Goal: Use online tool/utility: Use online tool/utility

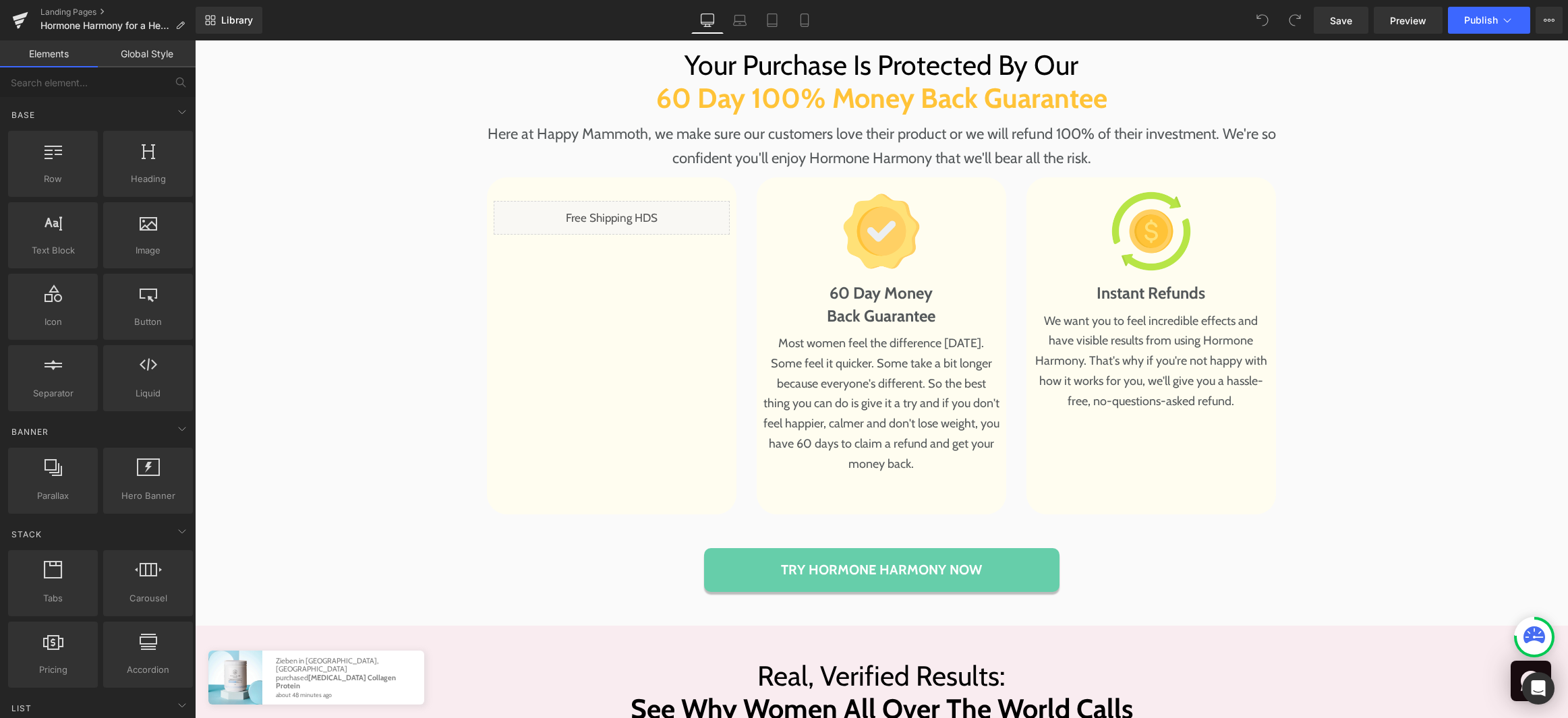
scroll to position [7221, 0]
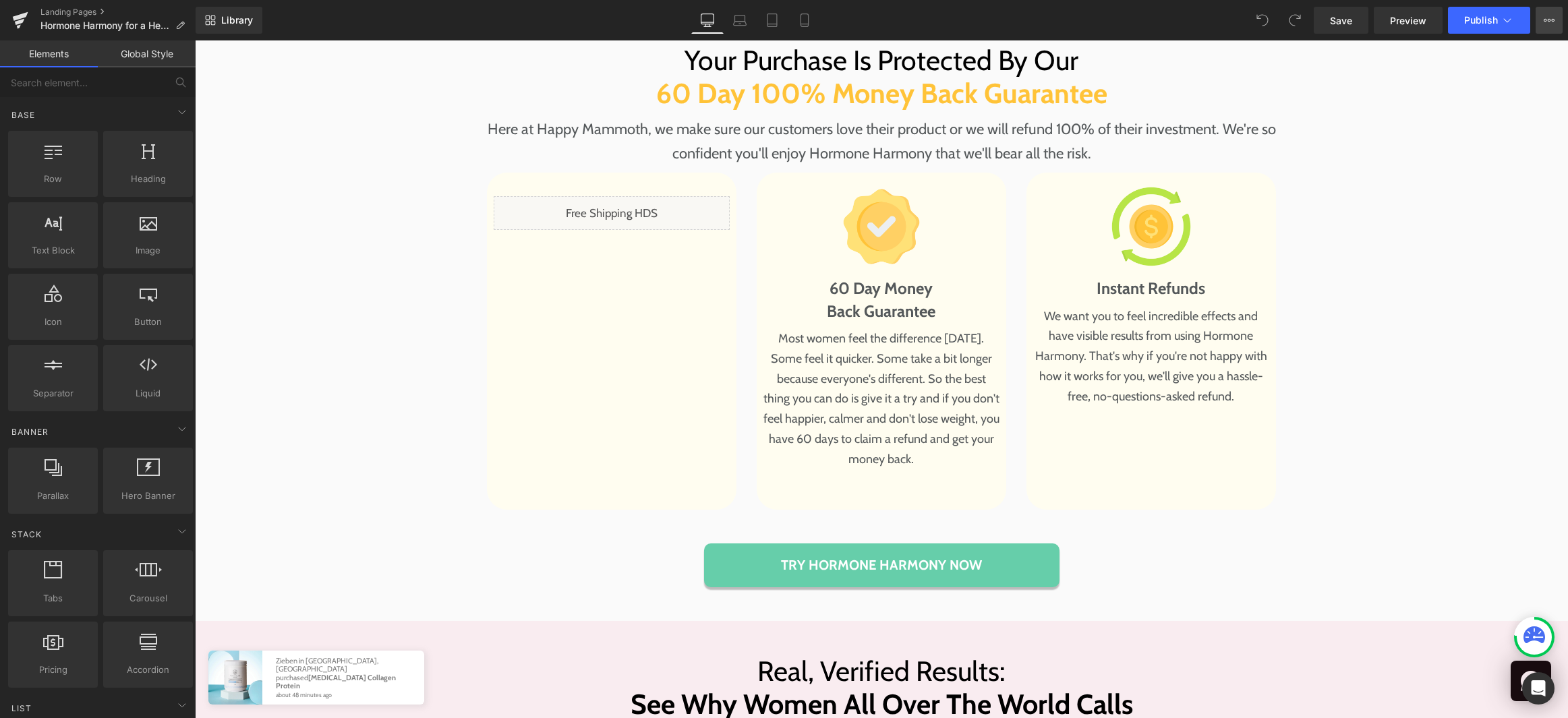
click at [1549, 18] on icon at bounding box center [1550, 20] width 11 height 11
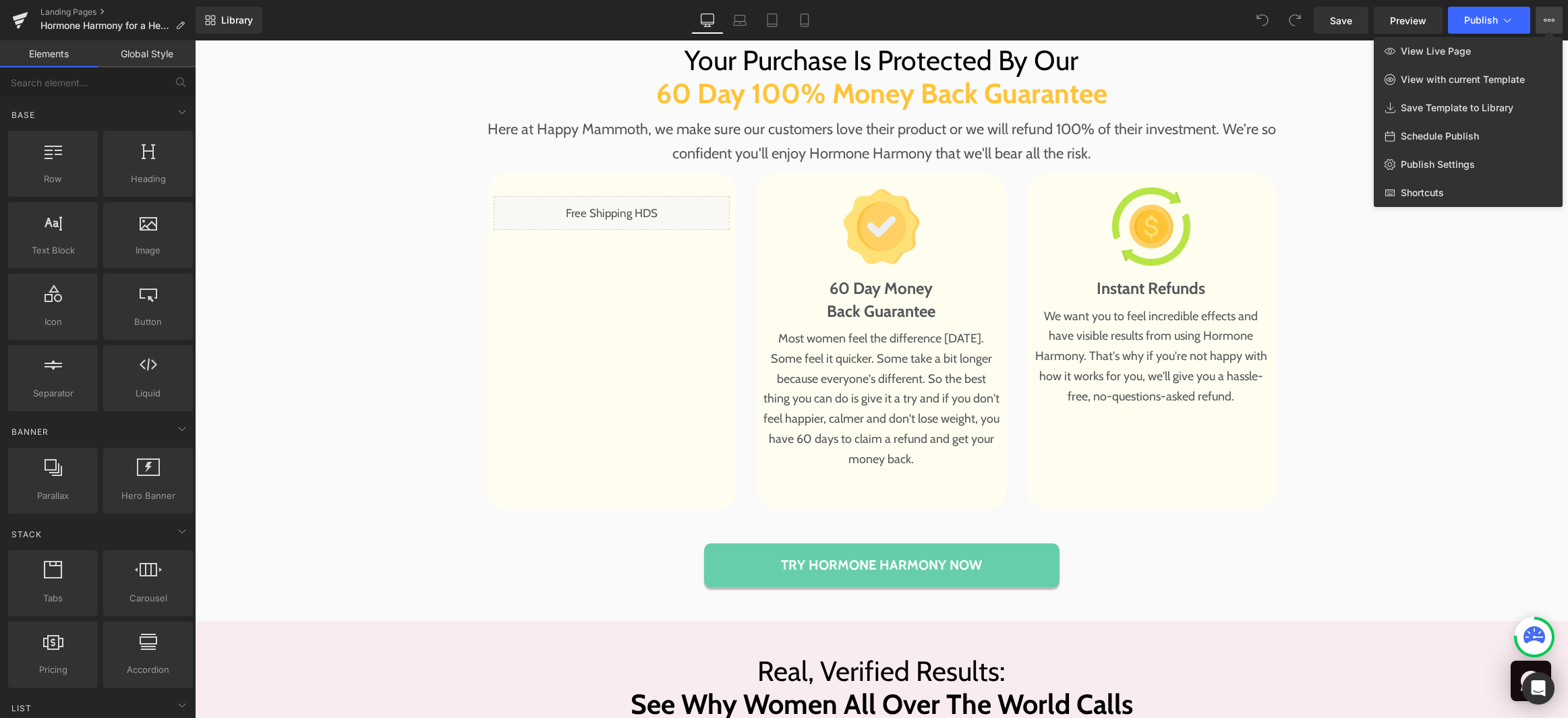
click at [390, 667] on div at bounding box center [881, 379] width 1373 height 678
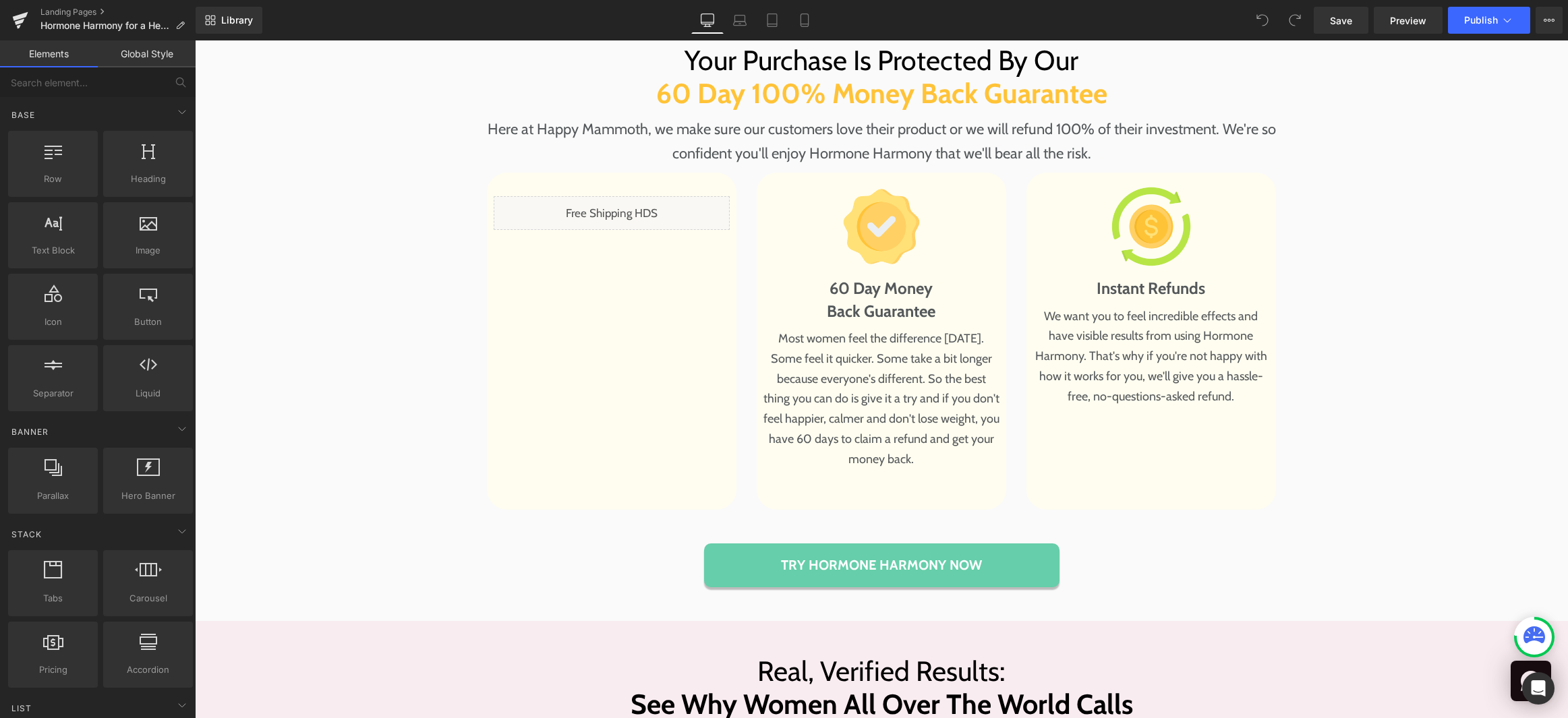
click at [1538, 638] on icon at bounding box center [1535, 635] width 22 height 17
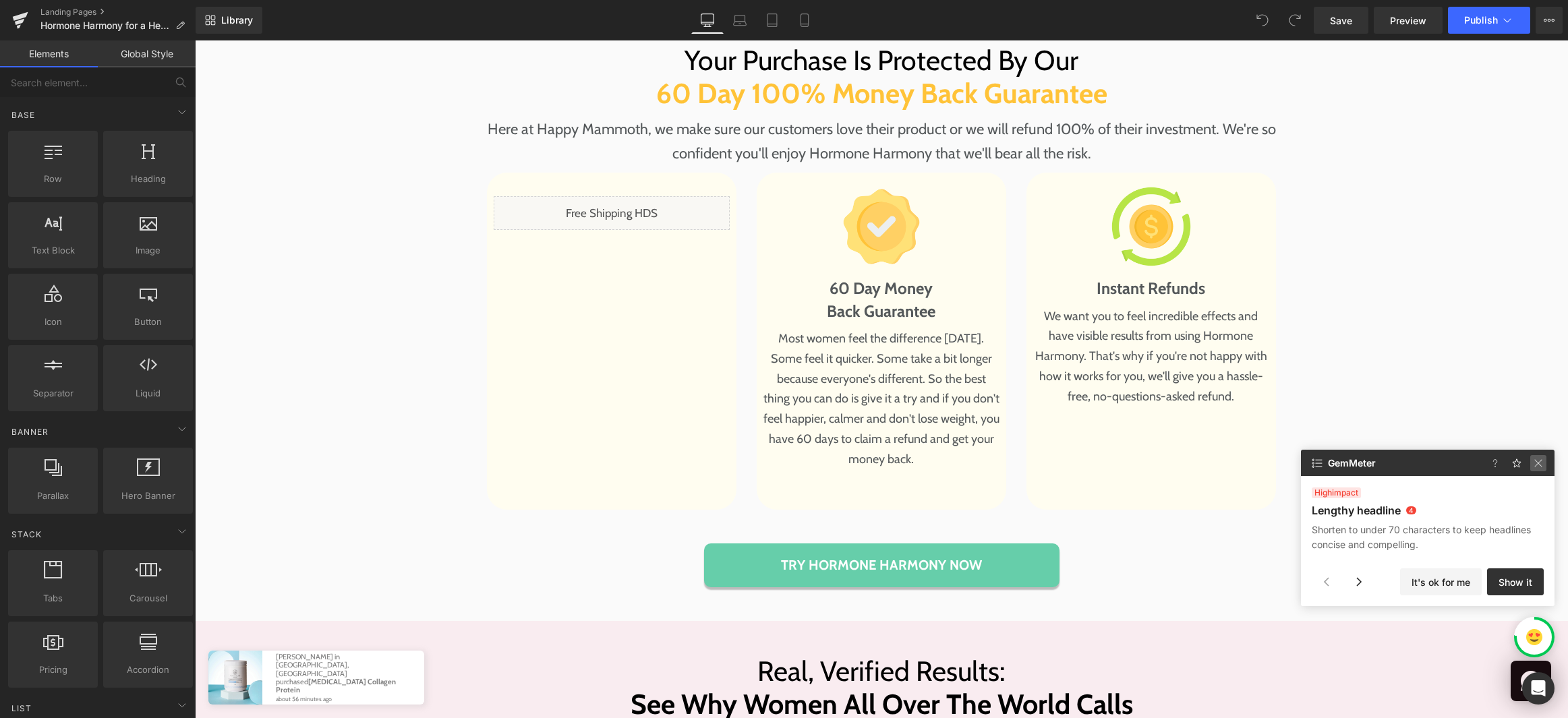
click at [1538, 462] on img at bounding box center [1539, 463] width 17 height 17
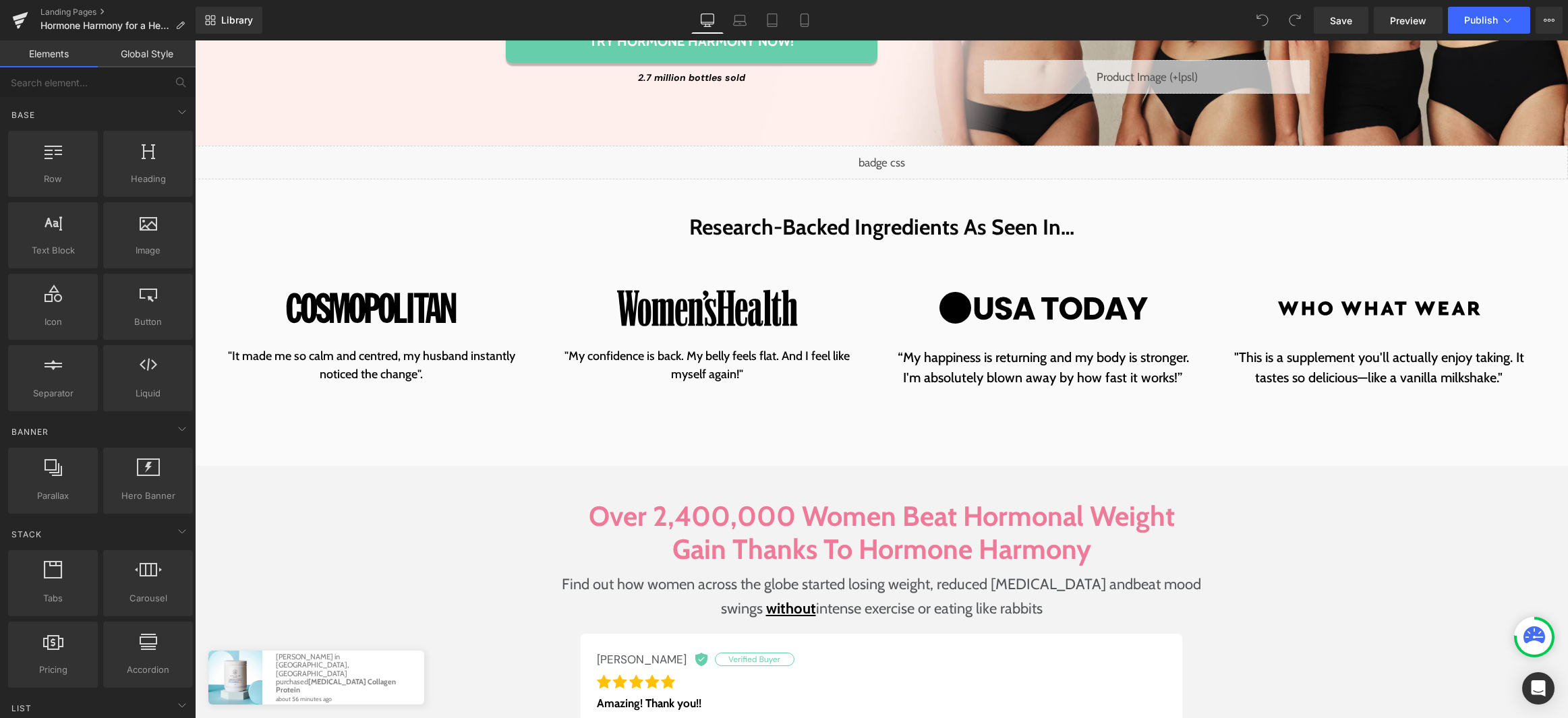
scroll to position [0, 0]
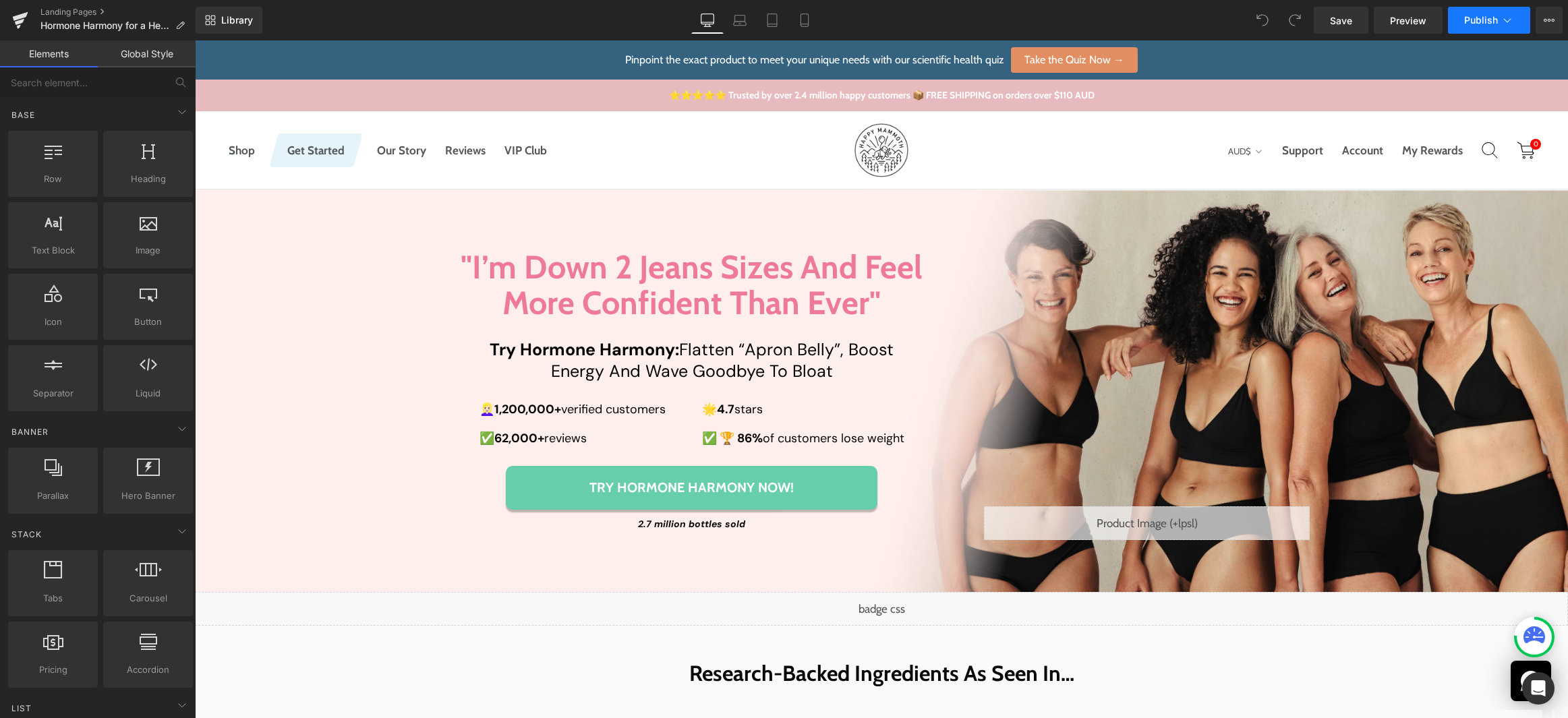
click at [1514, 22] on icon at bounding box center [1507, 20] width 14 height 14
click at [1550, 19] on icon at bounding box center [1550, 20] width 11 height 11
